Goal: Complete application form

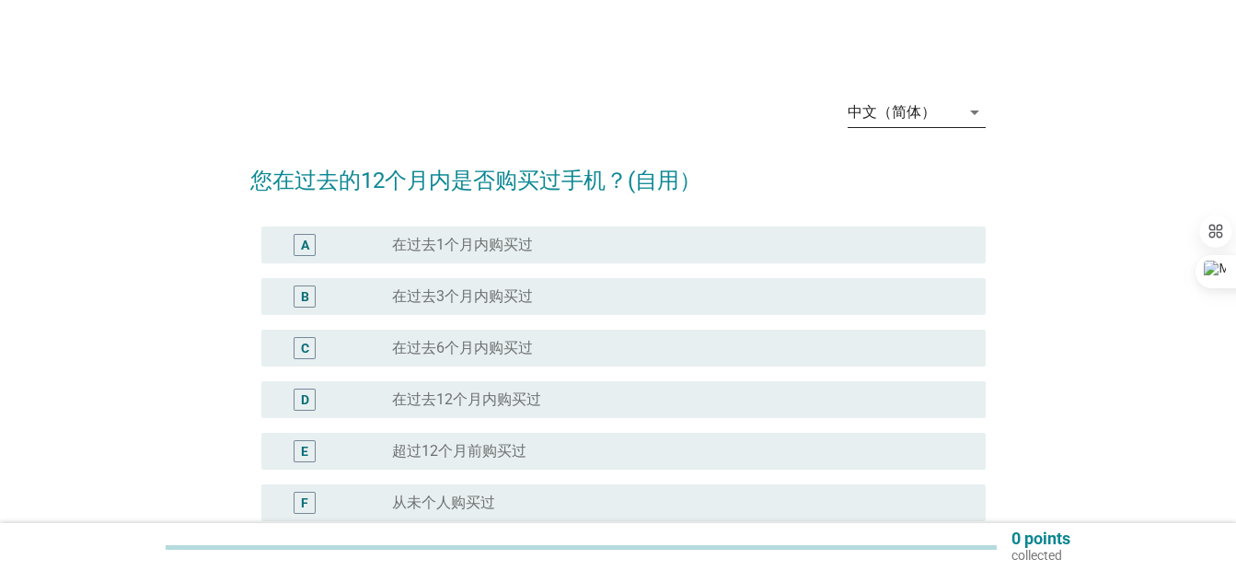
click at [878, 110] on div "中文（简体）" at bounding box center [892, 112] width 88 height 17
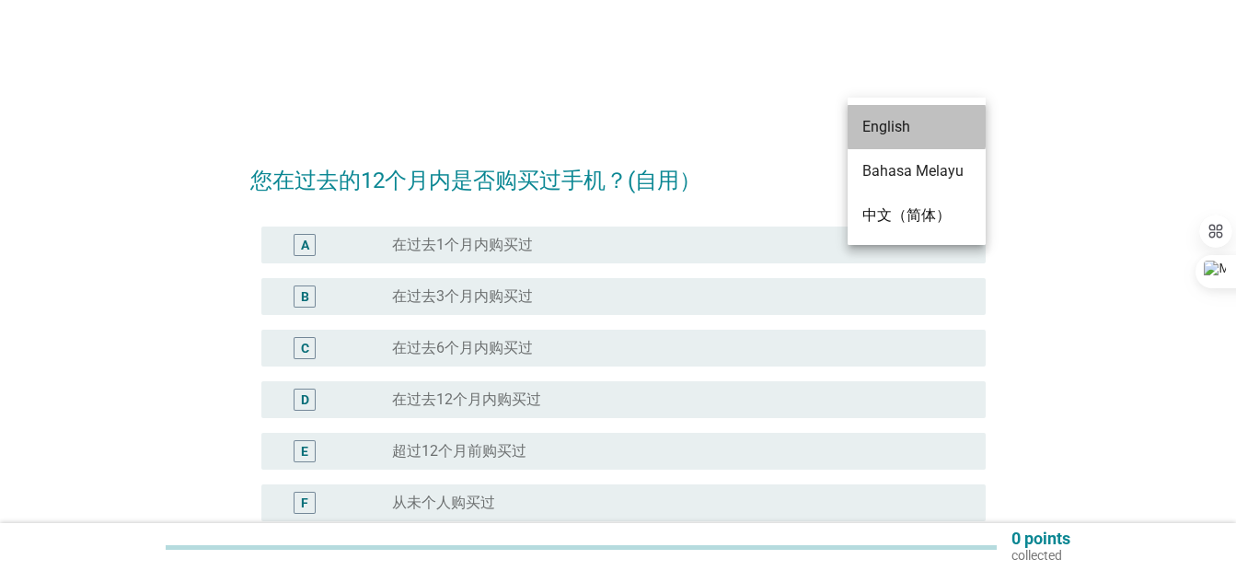
click at [888, 139] on div "English" at bounding box center [916, 127] width 109 height 44
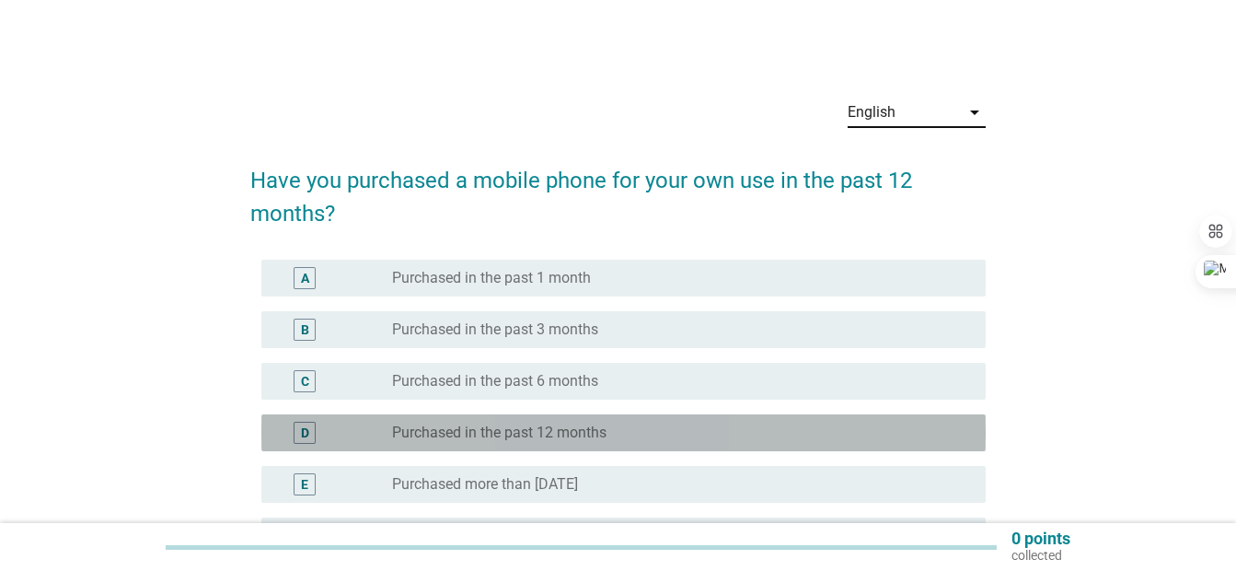
click at [583, 420] on div "D radio_button_unchecked Purchased in the past 12 months" at bounding box center [623, 432] width 724 height 37
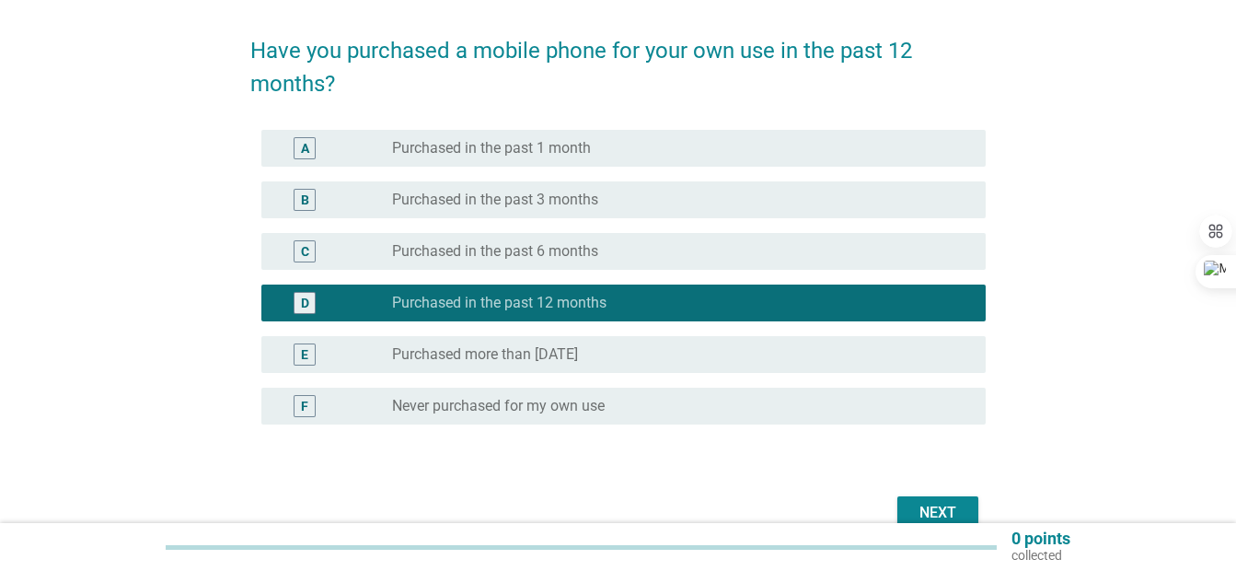
scroll to position [225, 0]
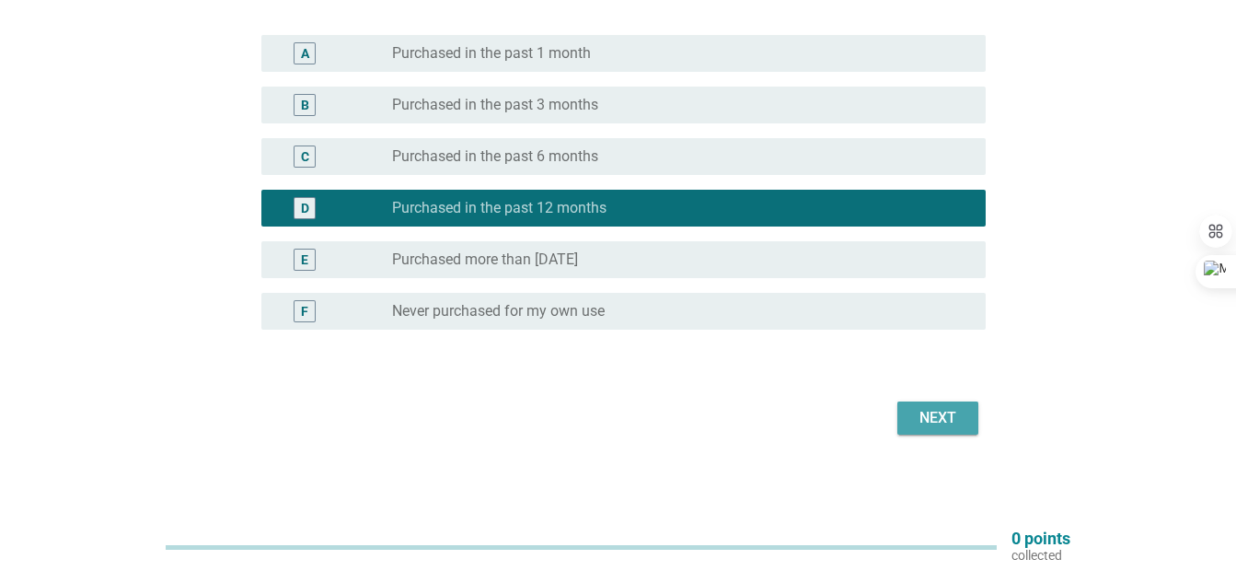
click at [971, 412] on button "Next" at bounding box center [937, 417] width 81 height 33
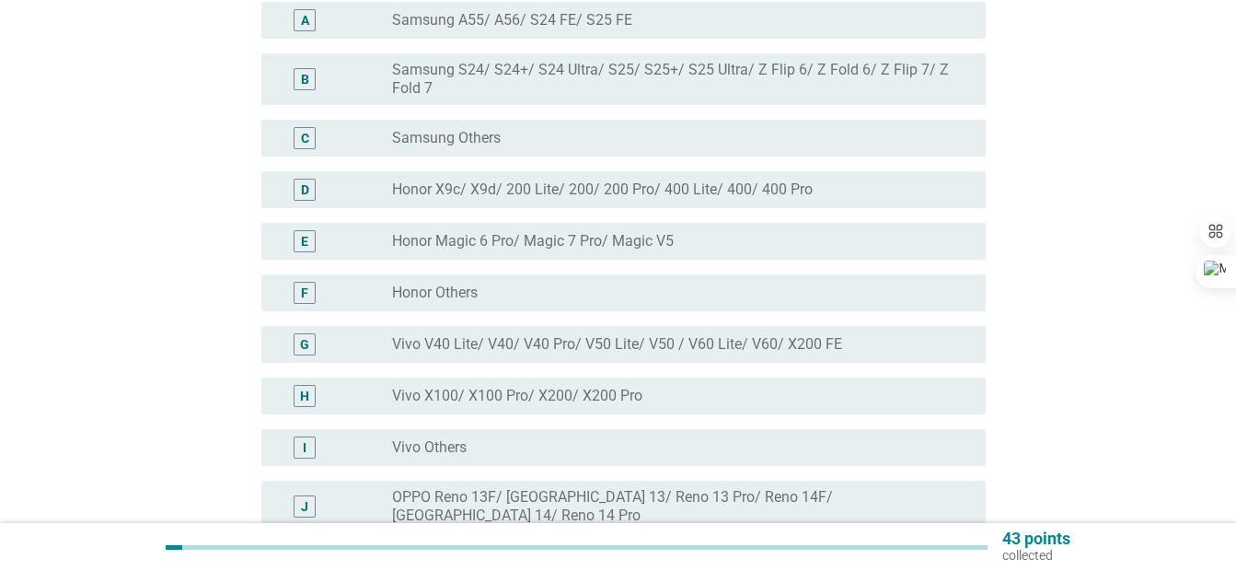
scroll to position [0, 0]
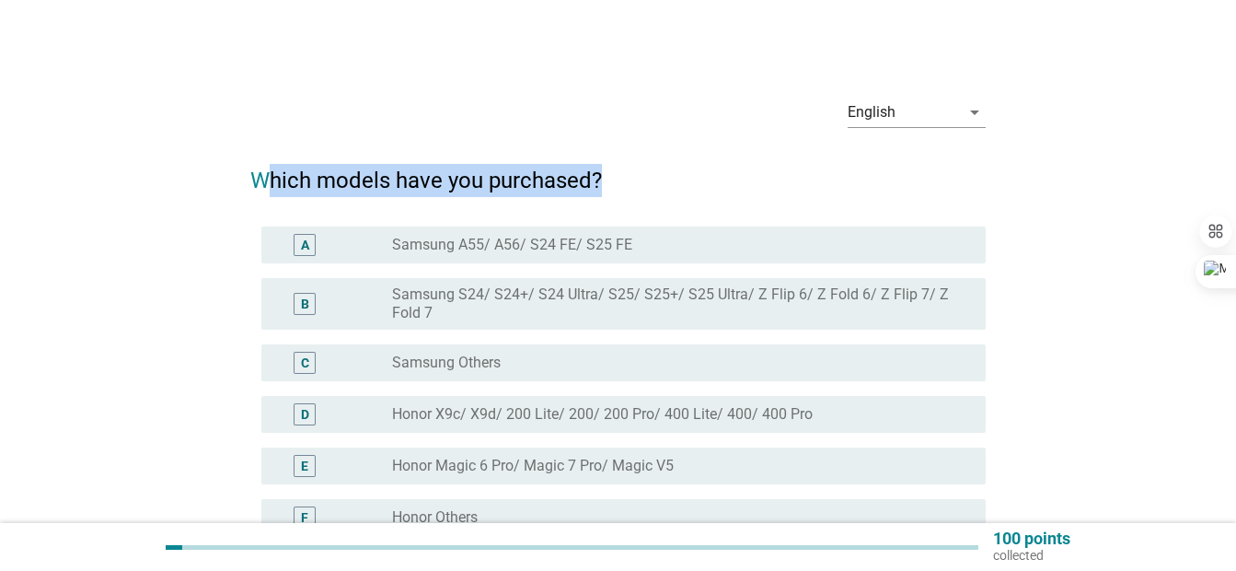
drag, startPoint x: 268, startPoint y: 181, endPoint x: 688, endPoint y: 179, distance: 420.6
click at [688, 179] on h2 "Which models have you purchased?" at bounding box center [617, 171] width 735 height 52
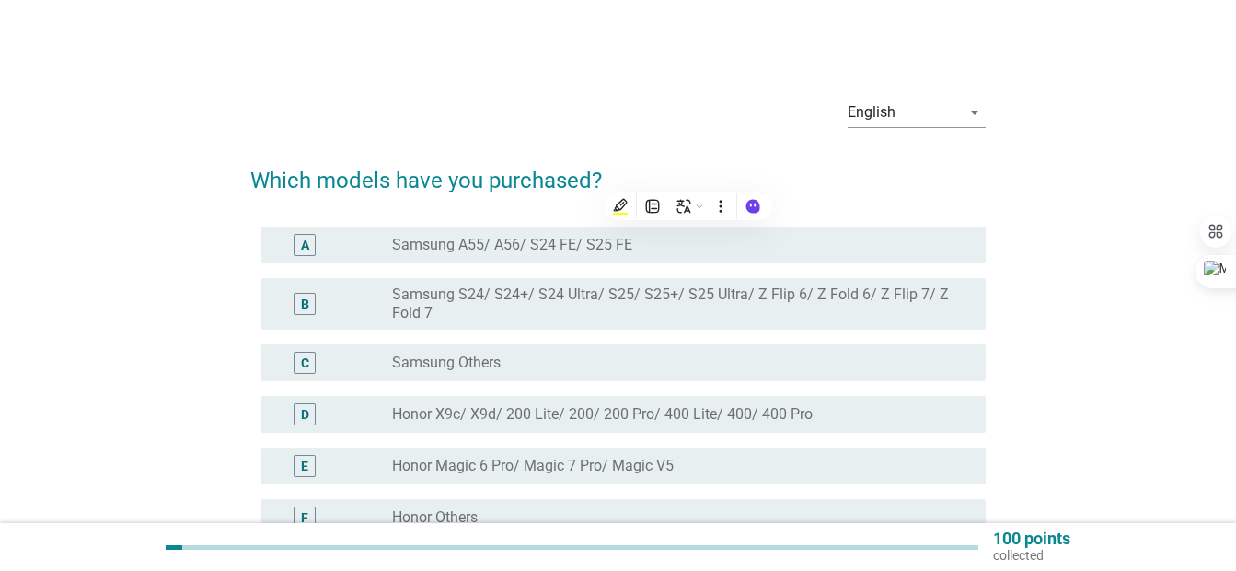
click at [555, 133] on div "English arrow_drop_down" at bounding box center [617, 114] width 735 height 63
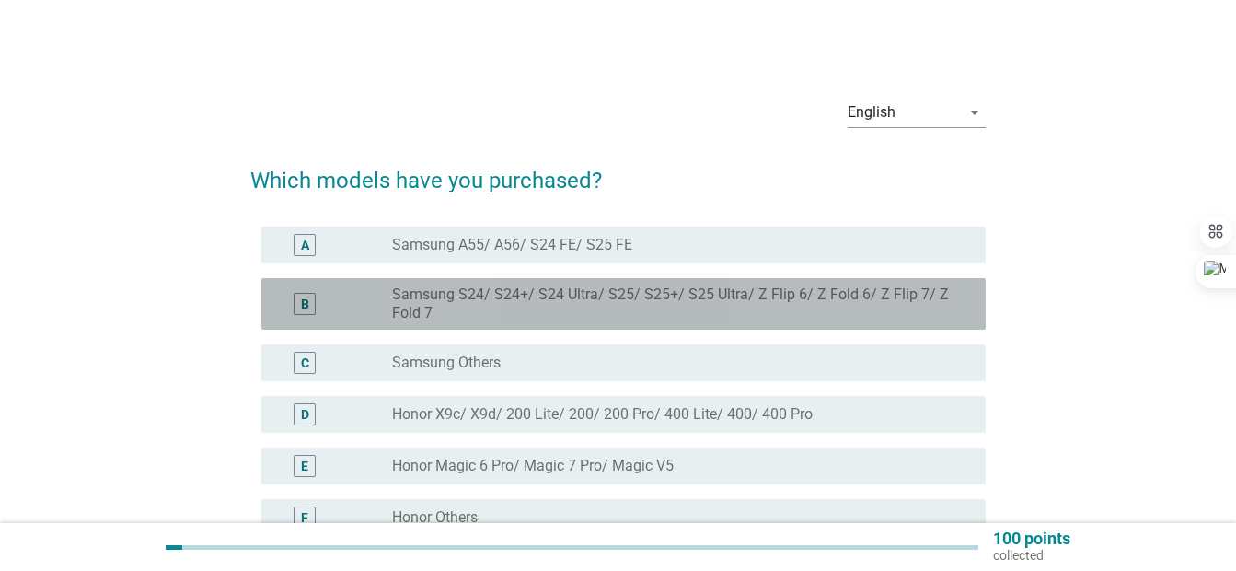
click at [564, 306] on label "Samsung S24/ S24+/ S24 Ultra/ S25/ S25+/ S25 Ultra/ Z Flip 6/ Z Fold 6/ Z Flip …" at bounding box center [674, 303] width 564 height 37
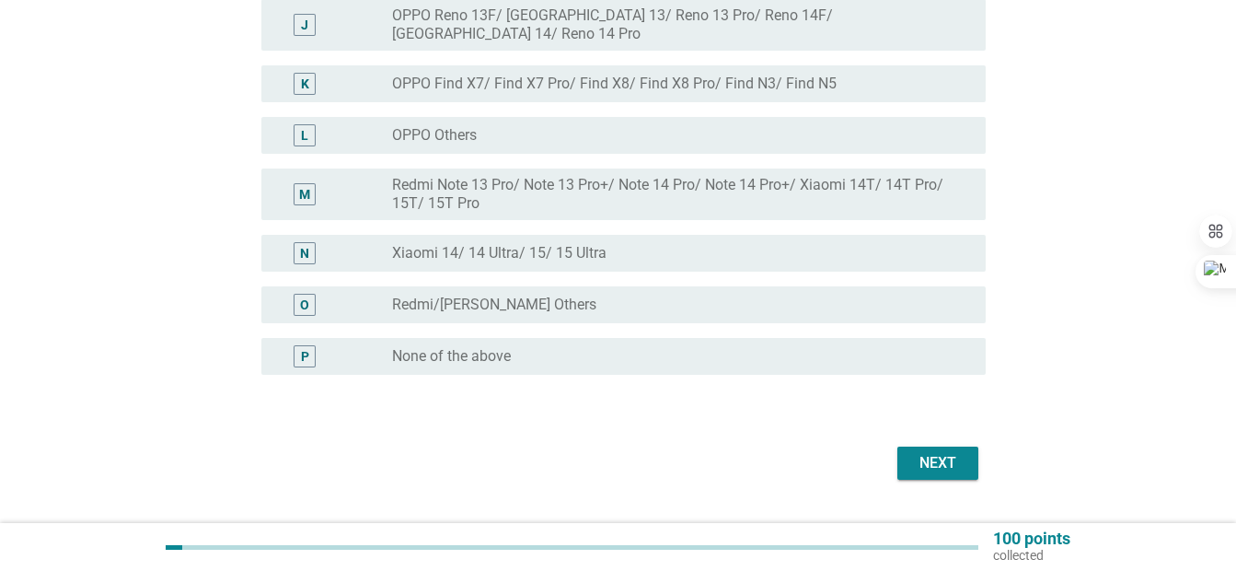
scroll to position [736, 0]
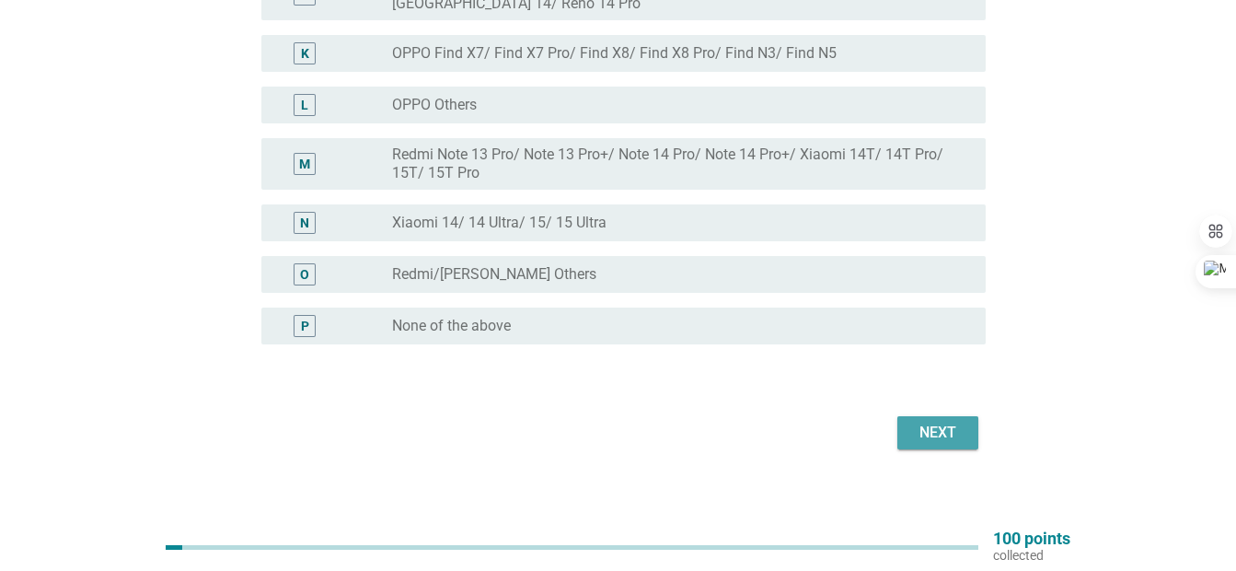
click at [915, 422] on div "Next" at bounding box center [938, 433] width 52 height 22
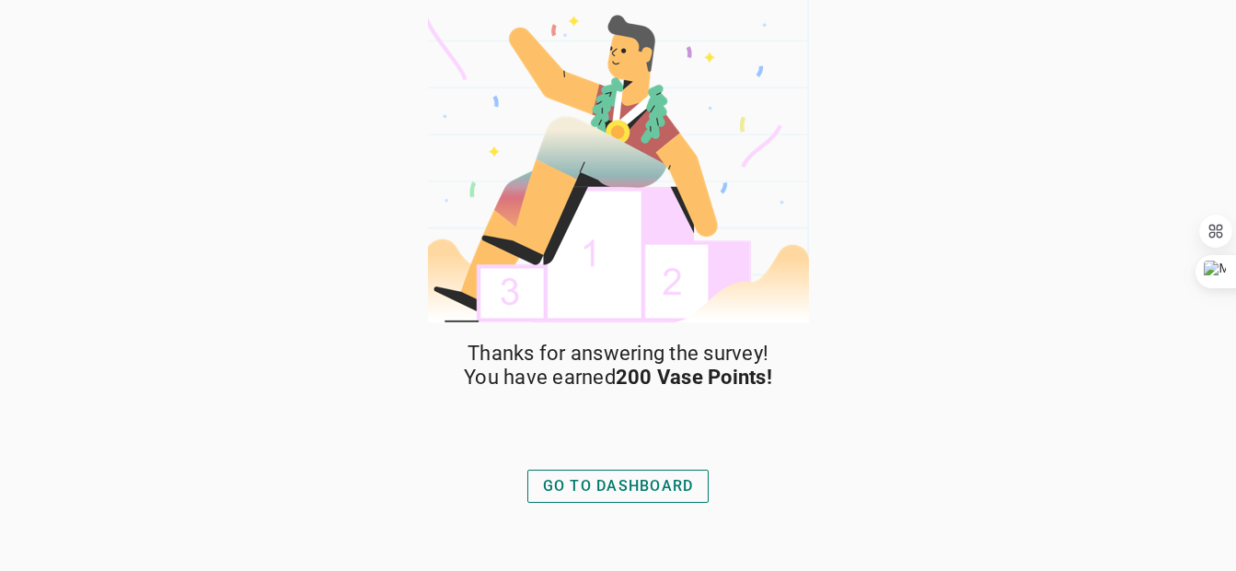
click at [644, 484] on div "GO TO DASHBOARD" at bounding box center [618, 486] width 151 height 22
